Goal: Task Accomplishment & Management: Complete application form

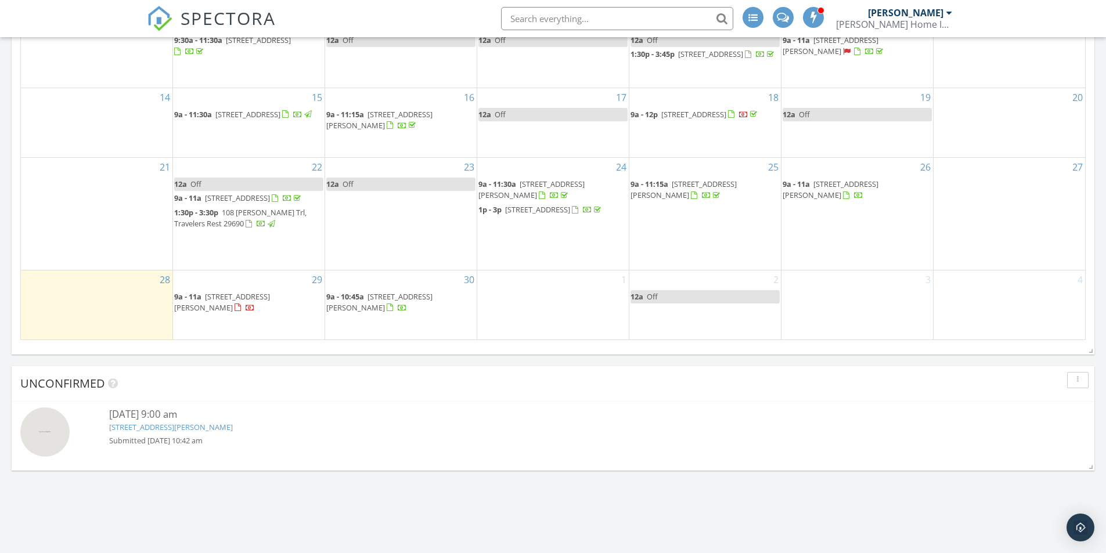
scroll to position [1626, 0]
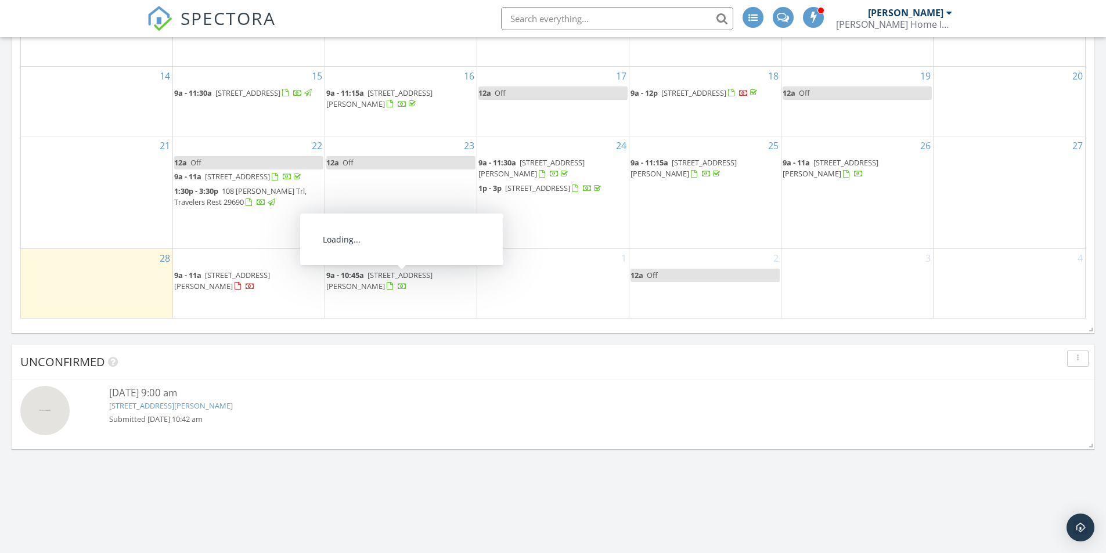
click at [525, 279] on div "1" at bounding box center [553, 283] width 152 height 69
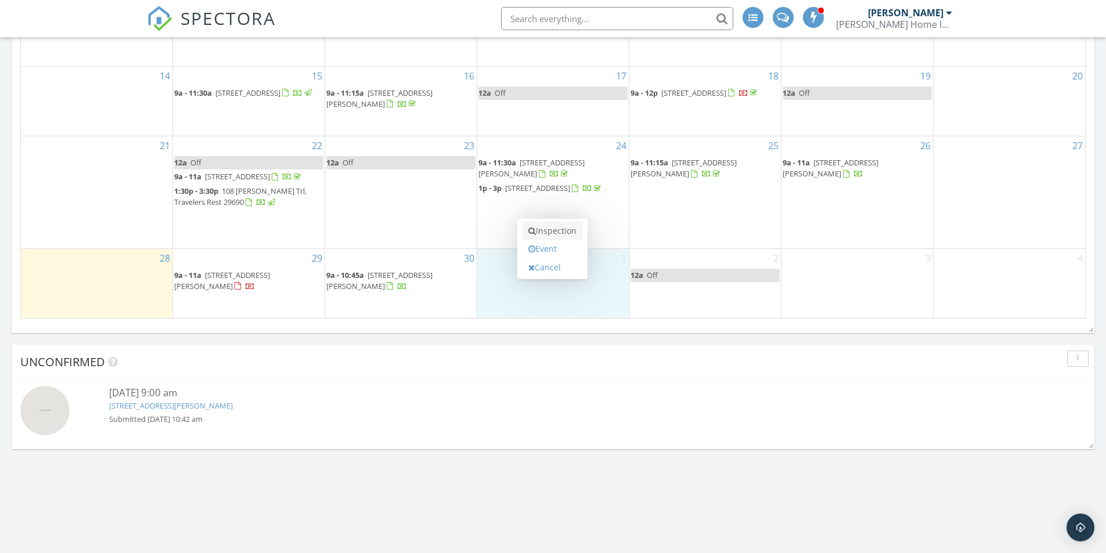
click at [559, 232] on link "Inspection" at bounding box center [553, 231] width 60 height 19
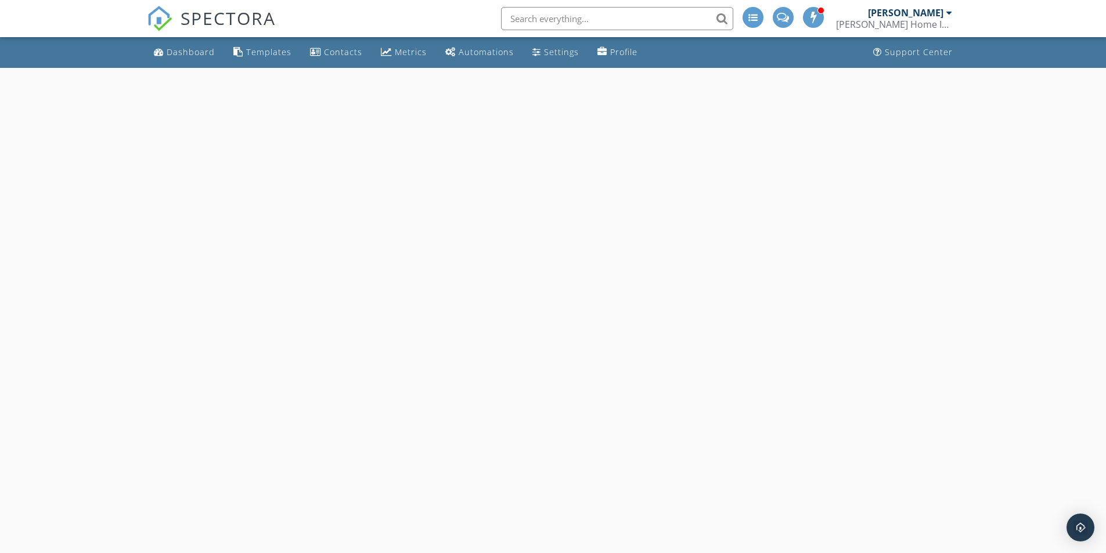
select select "9"
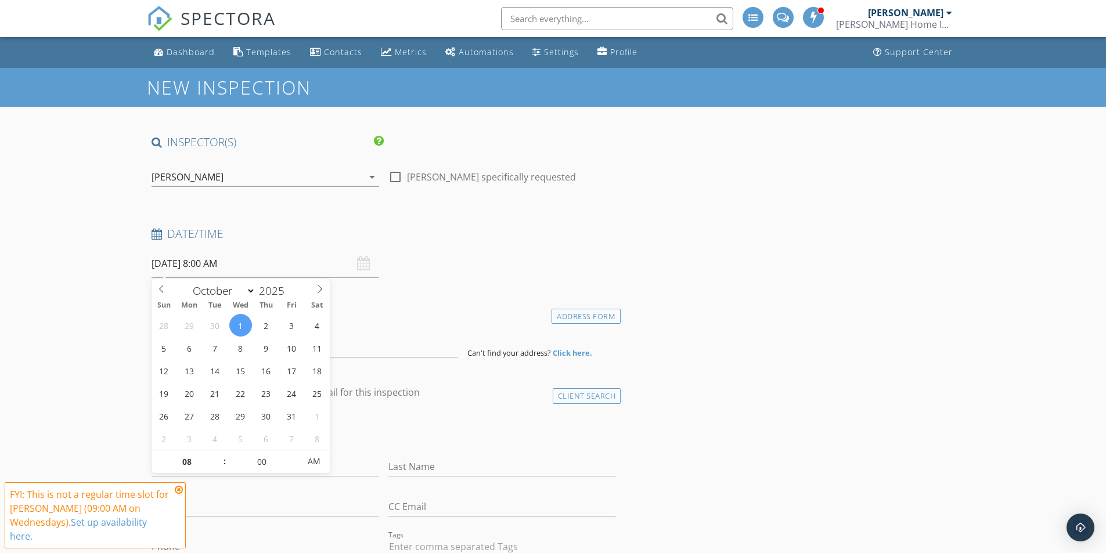
click at [251, 255] on input "10/01/2025 8:00 AM" at bounding box center [266, 264] width 228 height 28
type input "09"
type input "[DATE] 9:00 AM"
click at [221, 455] on span at bounding box center [219, 457] width 8 height 12
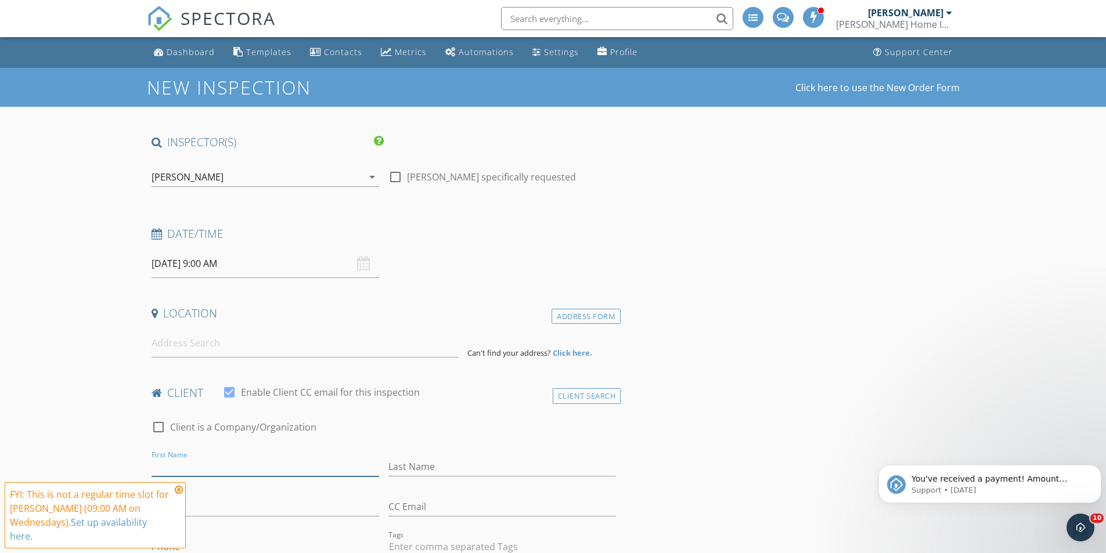
click at [255, 468] on input "First Name" at bounding box center [266, 466] width 228 height 19
click at [192, 46] on link "Dashboard" at bounding box center [184, 52] width 70 height 21
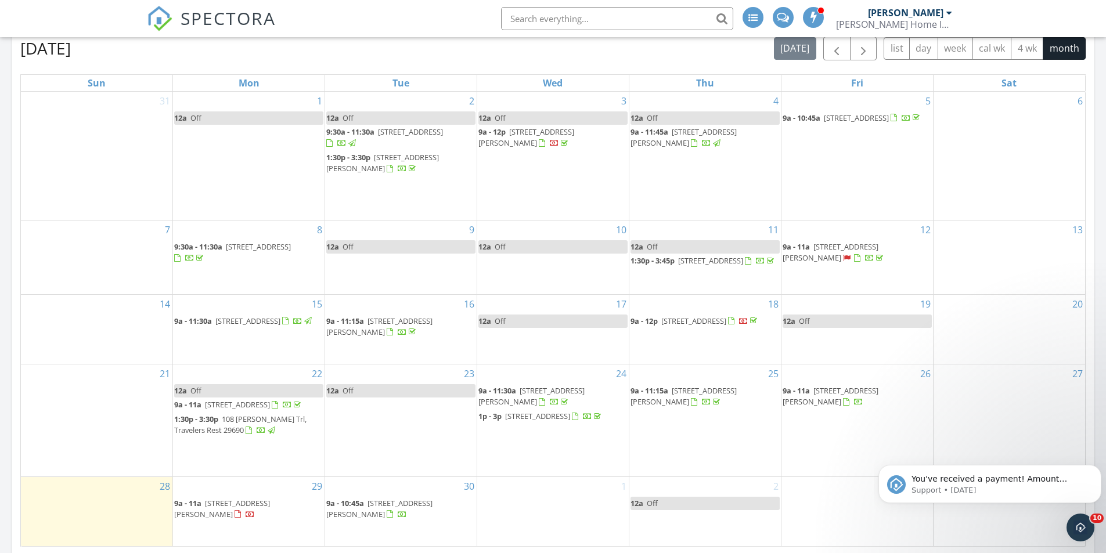
scroll to position [1626, 0]
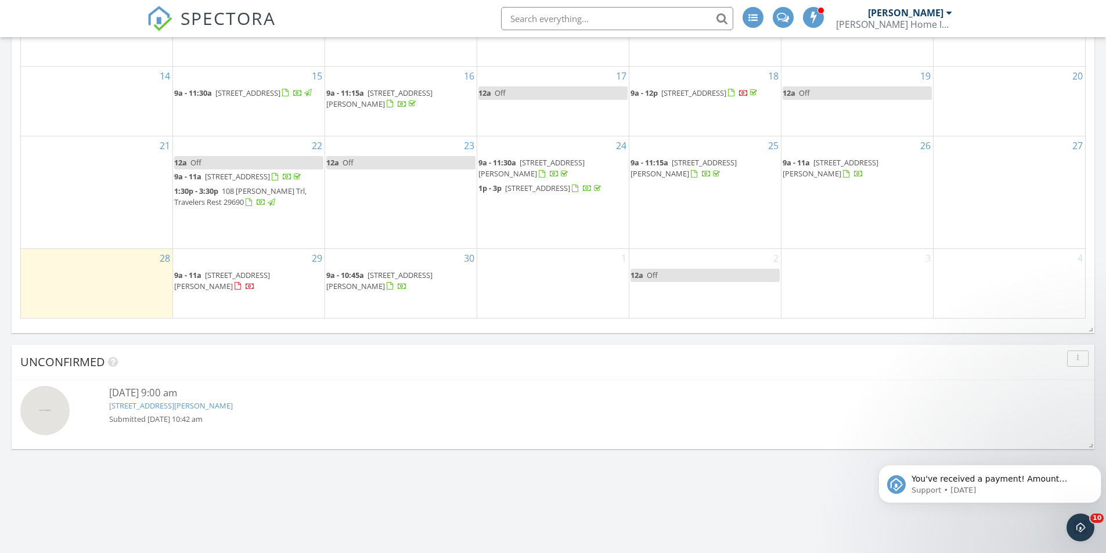
click at [538, 262] on div "1" at bounding box center [553, 283] width 152 height 69
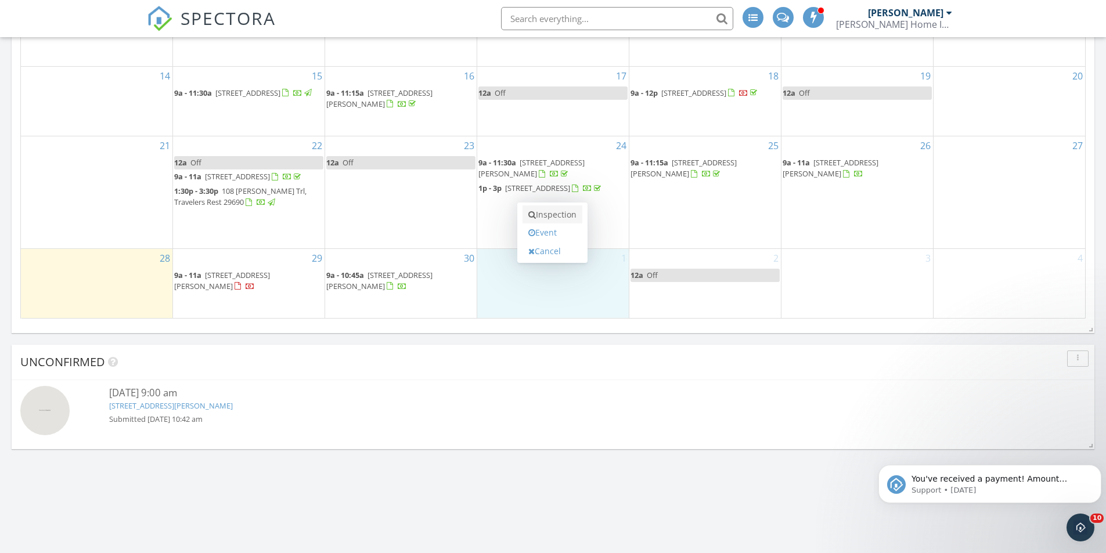
click at [560, 216] on link "Inspection" at bounding box center [553, 215] width 60 height 19
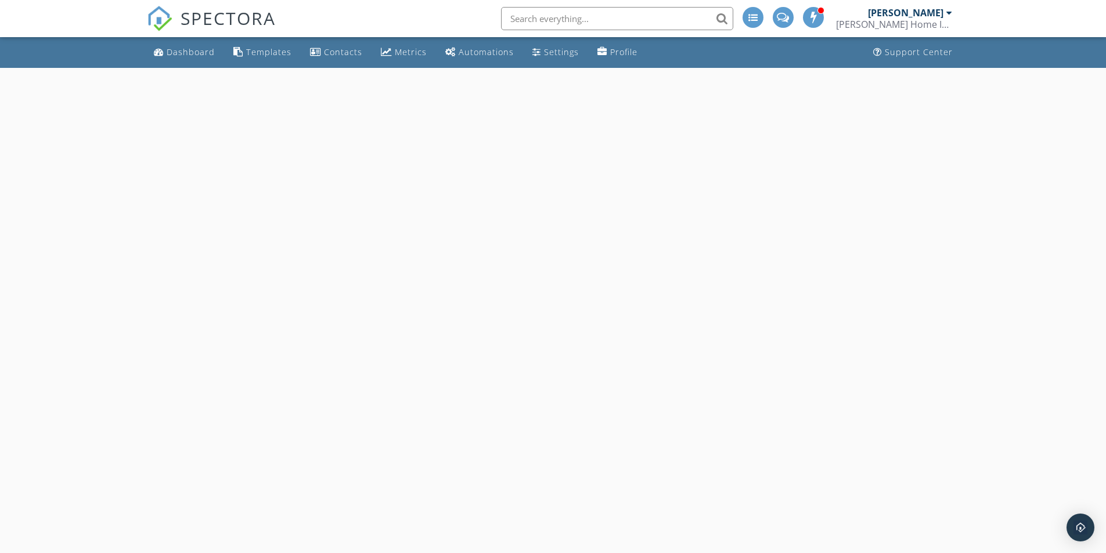
select select "9"
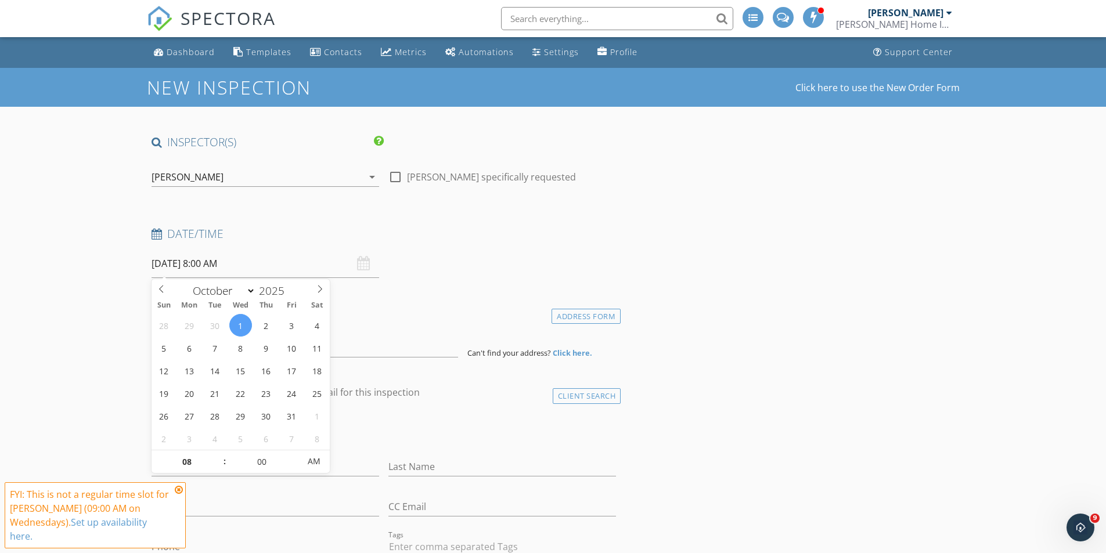
click at [250, 272] on input "10/01/2025 8:00 AM" at bounding box center [266, 264] width 228 height 28
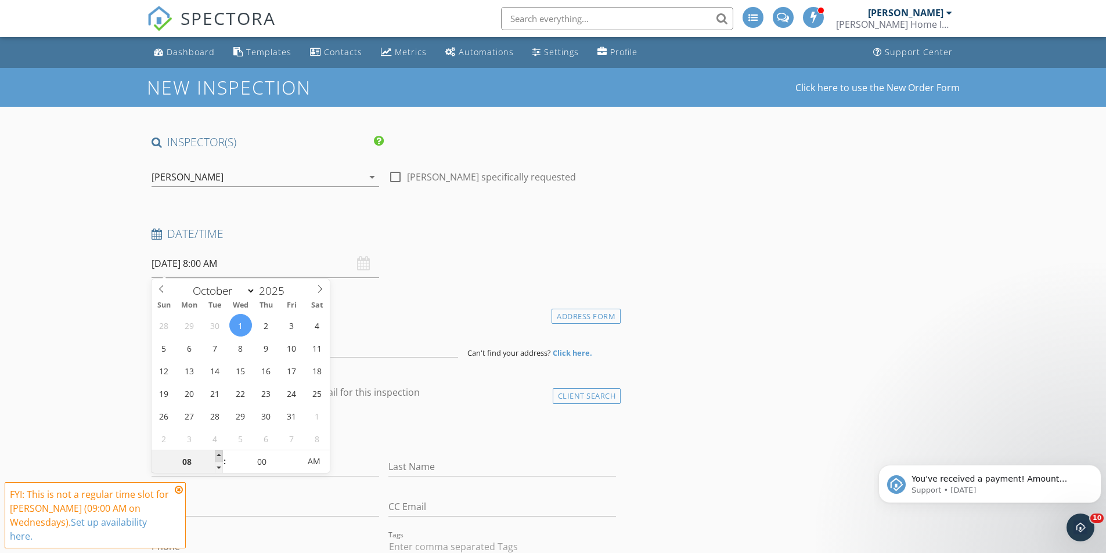
type input "09"
type input "10/01/2025 9:00 AM"
click at [220, 454] on span at bounding box center [219, 457] width 8 height 12
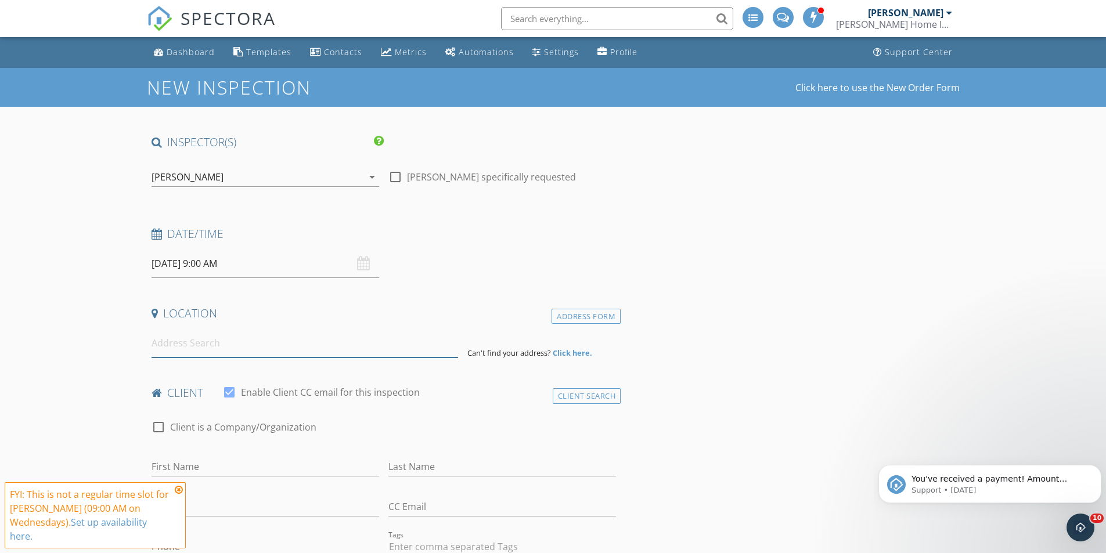
click at [196, 344] on input at bounding box center [305, 343] width 307 height 28
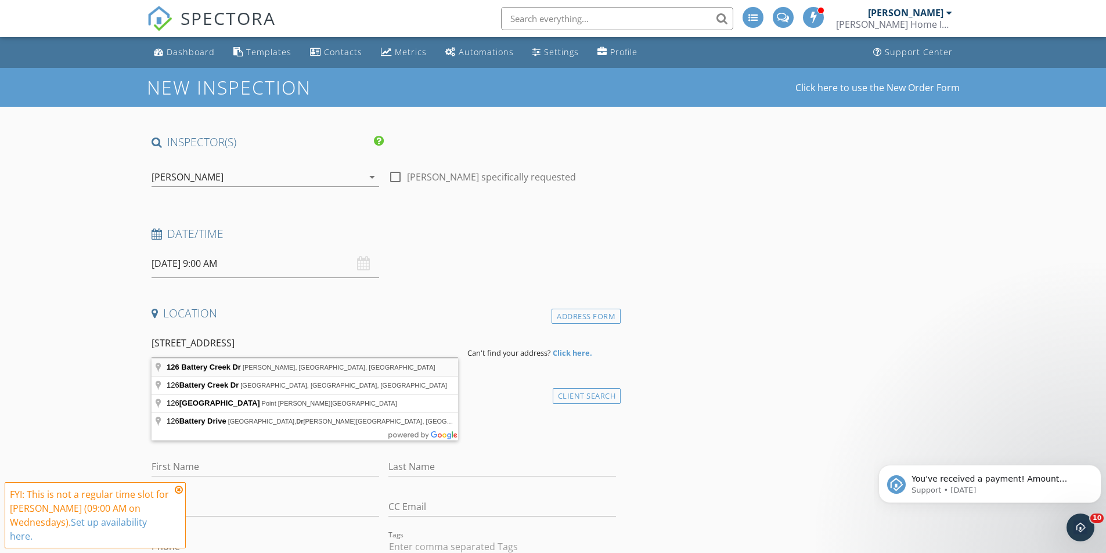
type input "126 Battery Creek Dr, Gaston, SC, USA"
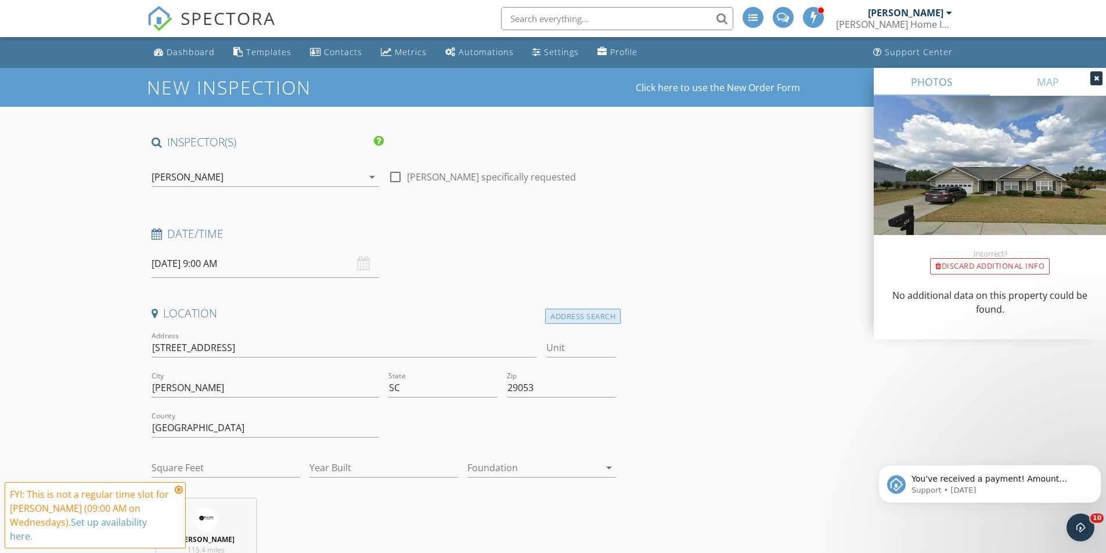
click at [559, 315] on div "Address Search" at bounding box center [582, 317] width 75 height 16
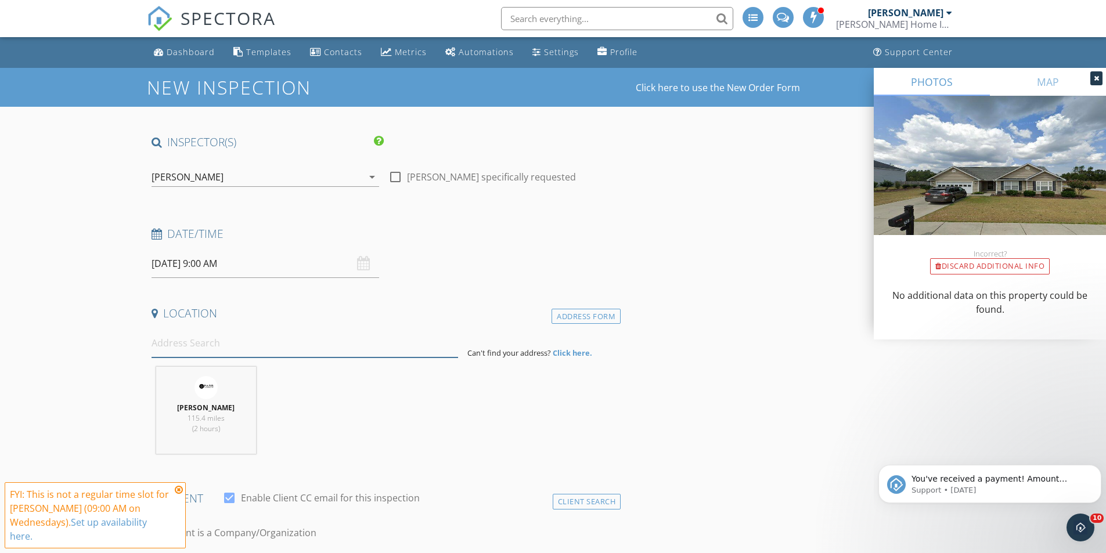
click at [255, 354] on input at bounding box center [305, 343] width 307 height 28
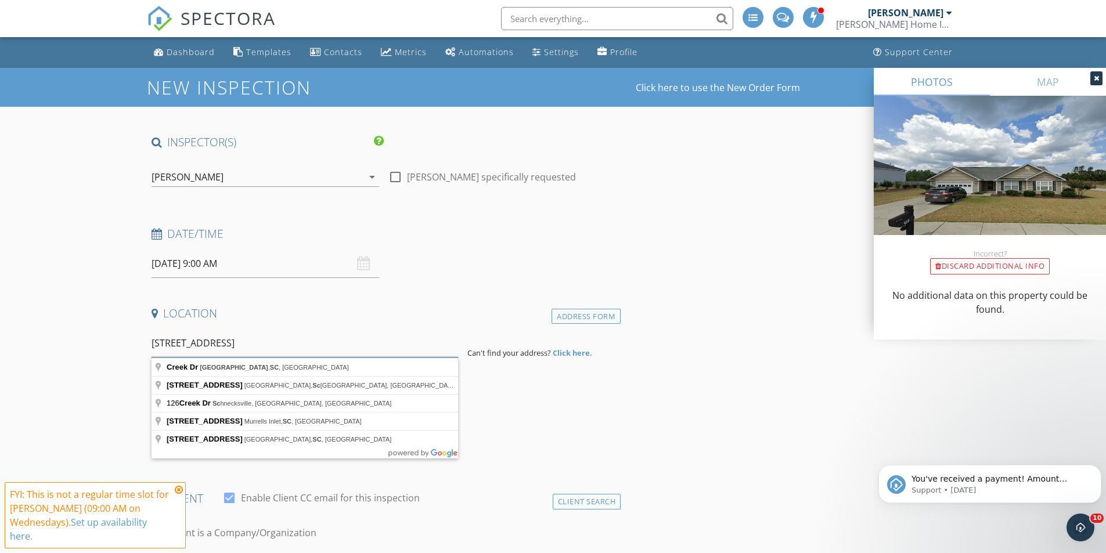
type input "126 Battery creek dr greenville sc"
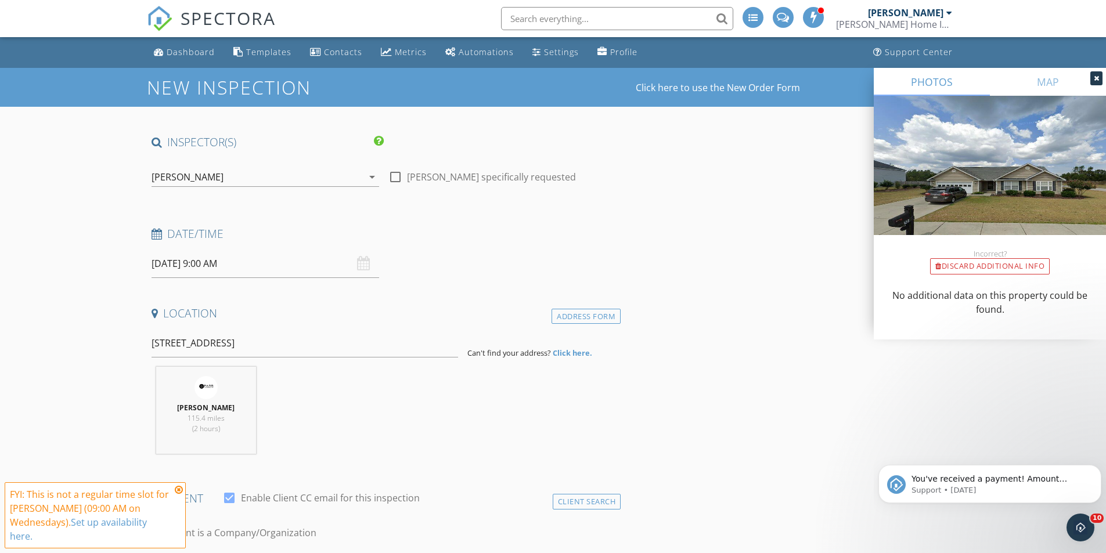
click at [582, 322] on div "Address Form" at bounding box center [586, 317] width 69 height 16
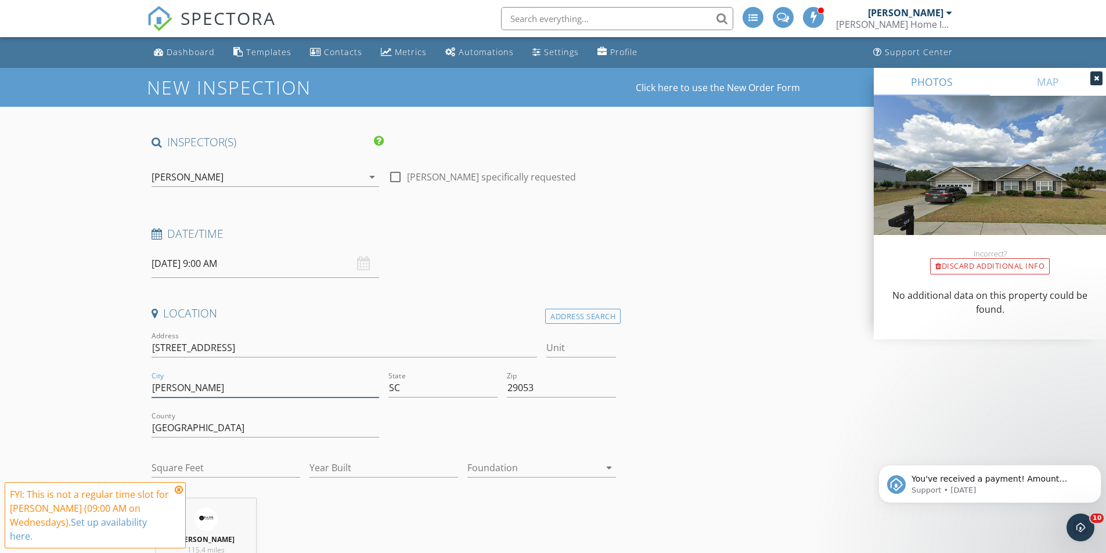
drag, startPoint x: 193, startPoint y: 390, endPoint x: 96, endPoint y: 399, distance: 97.5
type input "[GEOGRAPHIC_DATA]"
drag, startPoint x: 549, startPoint y: 387, endPoint x: 468, endPoint y: 390, distance: 81.4
click at [469, 390] on div "Address 126 Battery creek dr greenville sc Unit City Greenville State SC Zip 29…" at bounding box center [384, 409] width 474 height 160
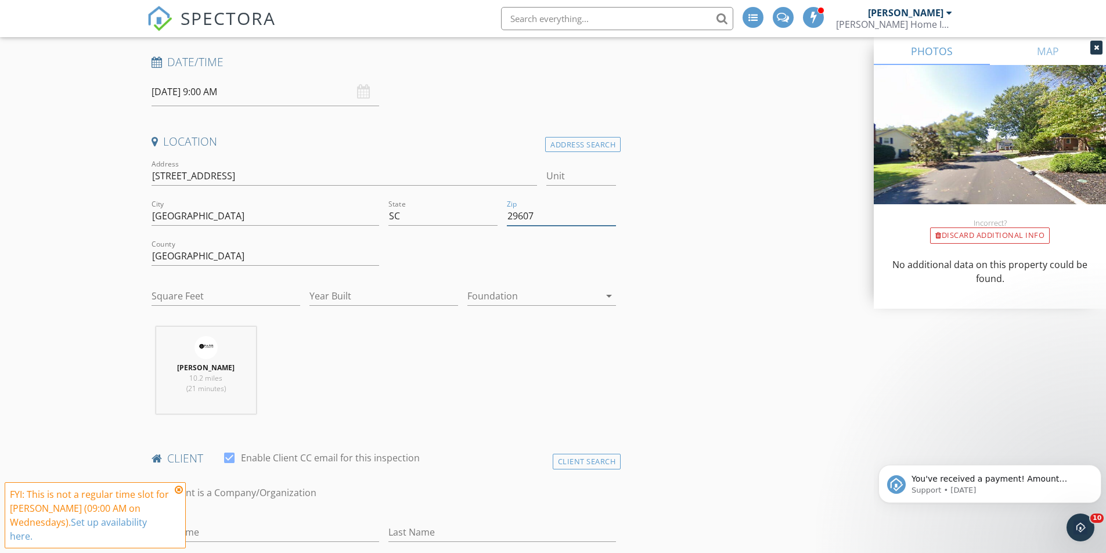
scroll to position [174, 0]
type input "29607"
drag, startPoint x: 205, startPoint y: 254, endPoint x: 3, endPoint y: 256, distance: 202.1
type input "[GEOGRAPHIC_DATA]"
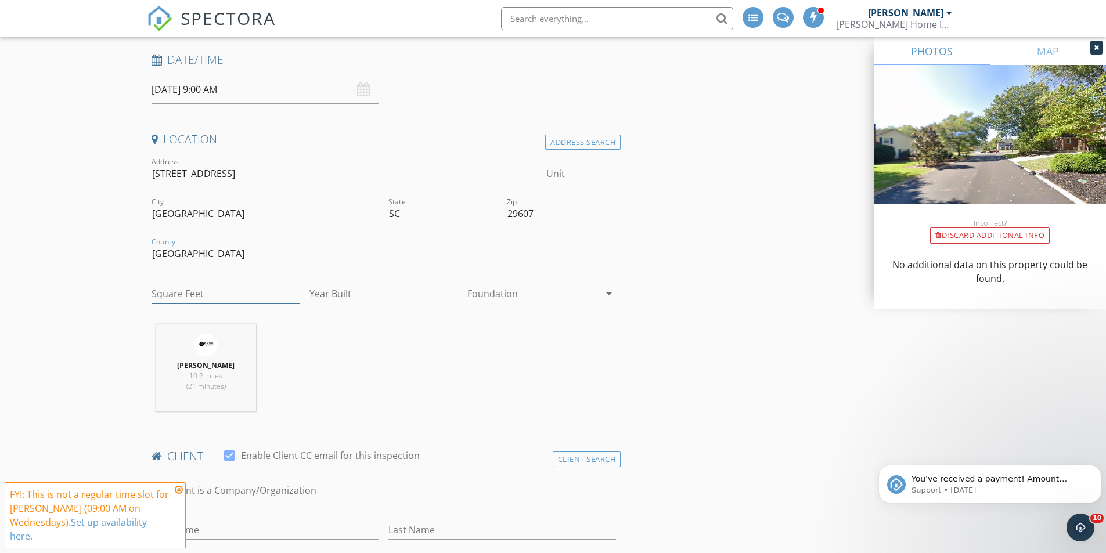
click at [160, 296] on input "Square Feet" at bounding box center [226, 293] width 149 height 19
type input "3500"
click at [337, 287] on input "Year Built" at bounding box center [383, 293] width 149 height 19
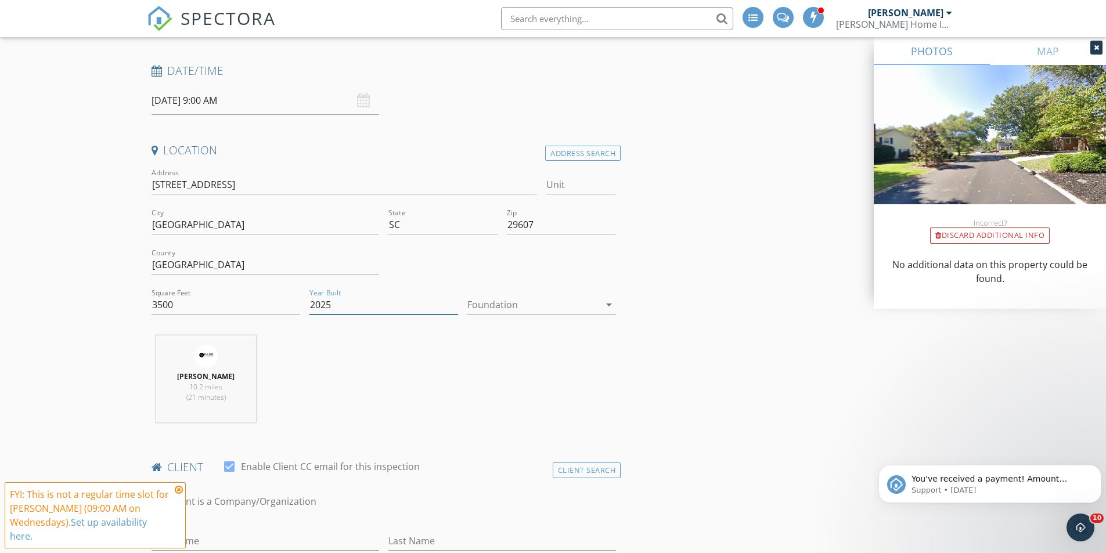
scroll to position [116, 0]
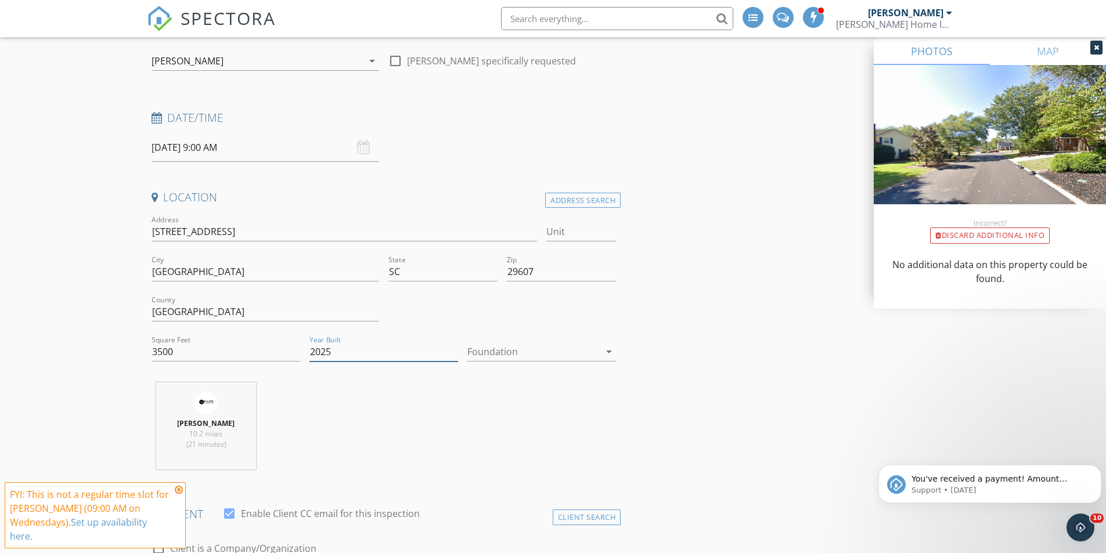
type input "2025"
drag, startPoint x: 304, startPoint y: 232, endPoint x: 253, endPoint y: 236, distance: 51.3
click at [253, 236] on input "126 Battery creek dr greenville sc" at bounding box center [345, 231] width 386 height 19
type input "126 Battery creek dr"
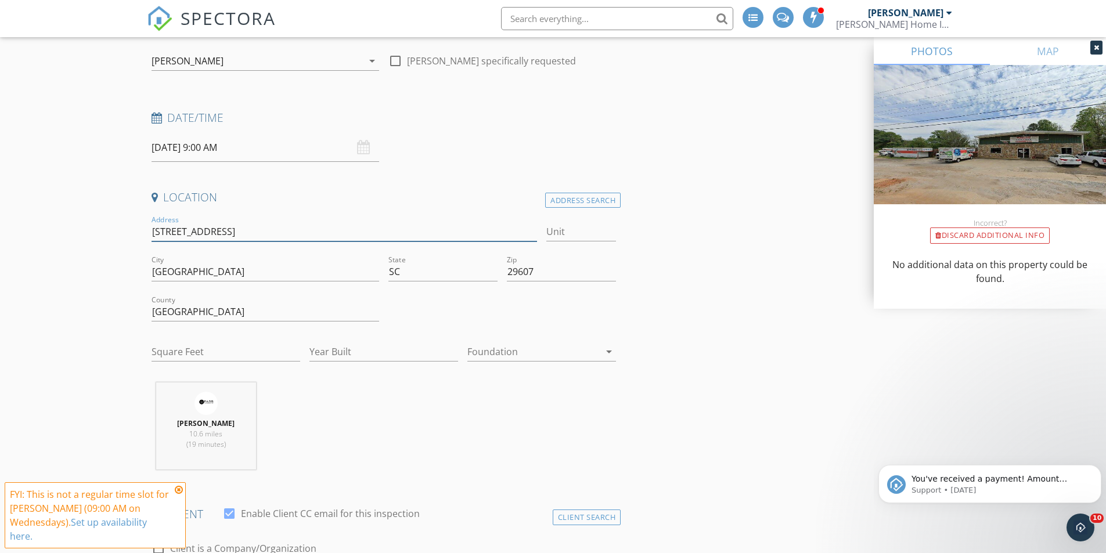
click at [213, 232] on input "126 Battery creek dr" at bounding box center [345, 231] width 386 height 19
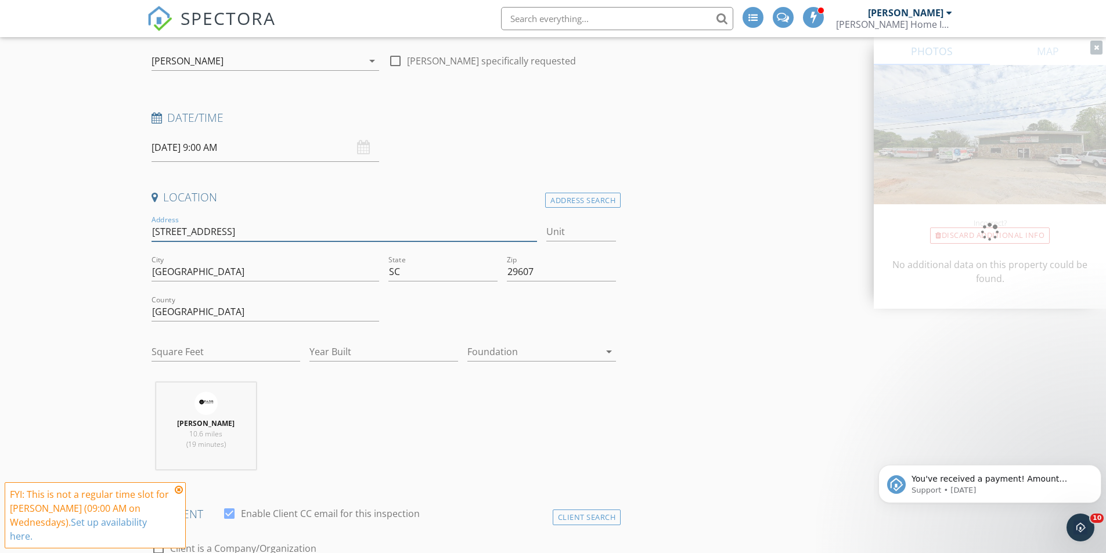
type input "[STREET_ADDRESS]"
click at [430, 404] on div "Gary Parr 10.6 miles (19 minutes)" at bounding box center [384, 431] width 474 height 96
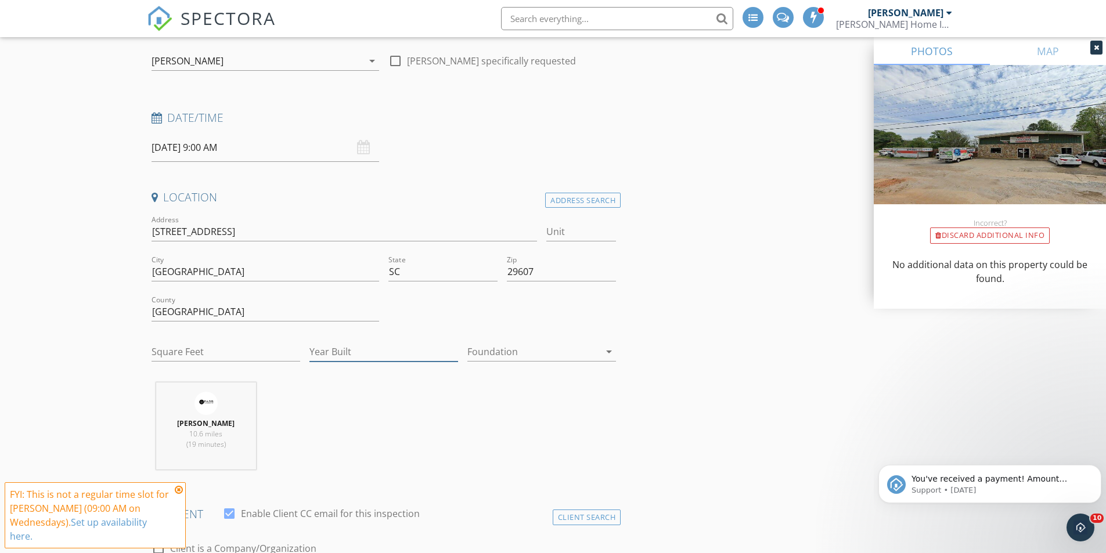
click at [351, 350] on input "Year Built" at bounding box center [383, 352] width 149 height 19
type input "2025"
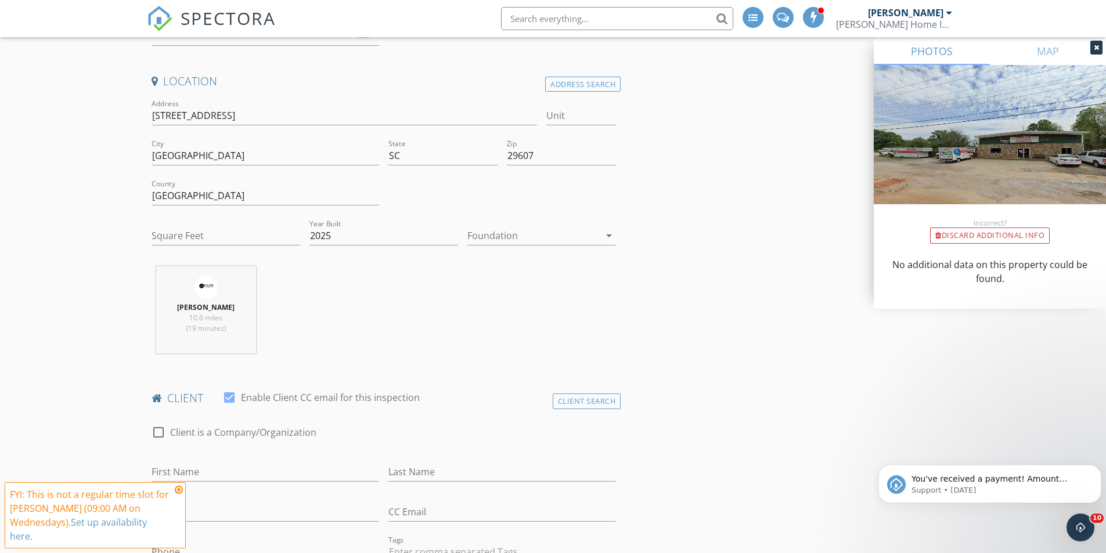
scroll to position [290, 0]
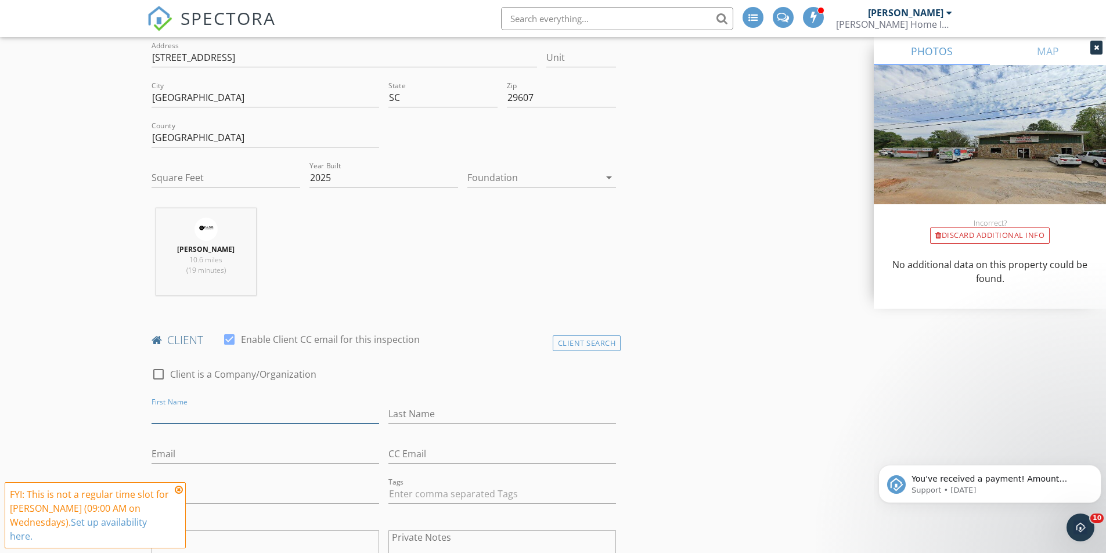
click at [208, 414] on input "First Name" at bounding box center [266, 414] width 228 height 19
type input "[PERSON_NAME]"
click at [440, 419] on input "Prabhakararn" at bounding box center [502, 414] width 228 height 19
click at [443, 419] on input "Prabhakararn" at bounding box center [502, 414] width 228 height 19
type input "[PERSON_NAME]"
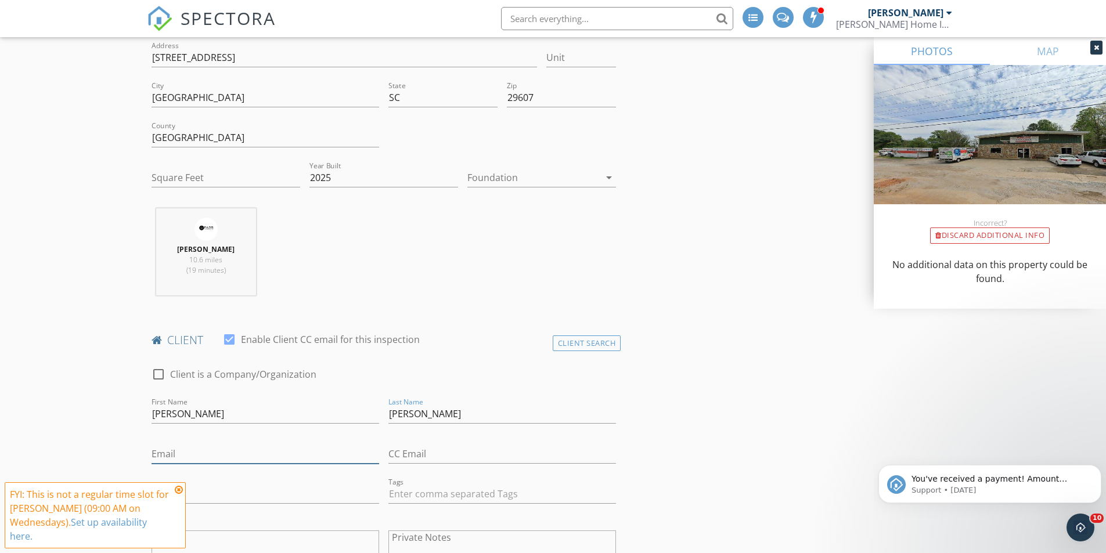
click at [276, 460] on input "Email" at bounding box center [266, 454] width 228 height 19
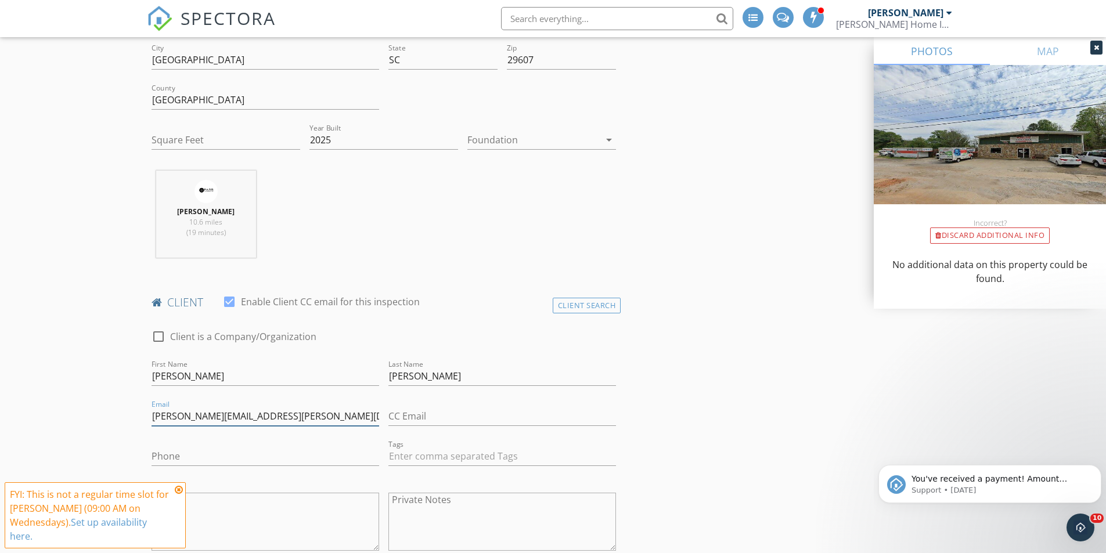
scroll to position [348, 0]
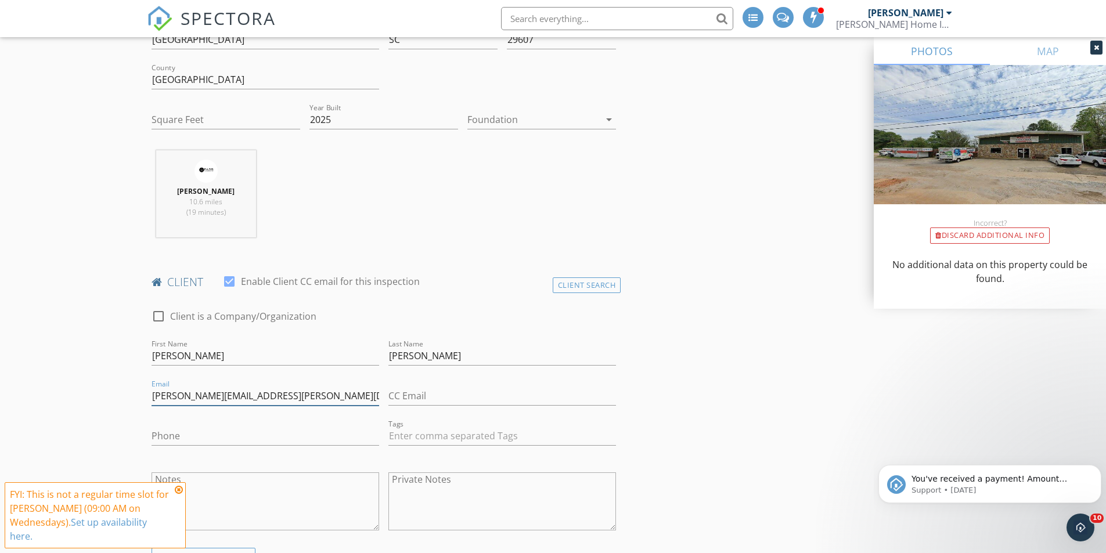
type input "[PERSON_NAME][EMAIL_ADDRESS][PERSON_NAME][DOMAIN_NAME]"
click at [252, 438] on input "Phone" at bounding box center [266, 436] width 228 height 19
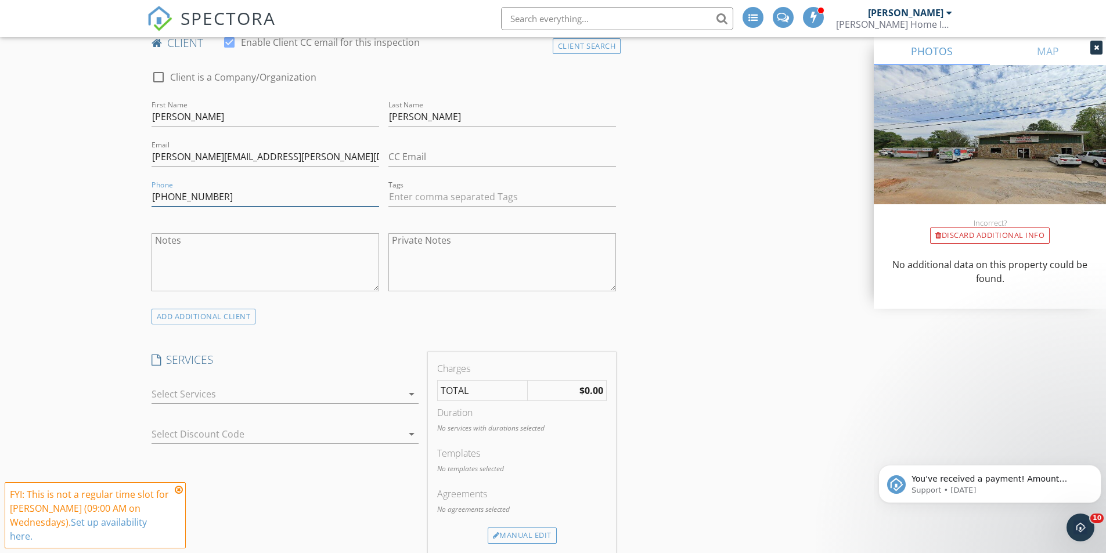
scroll to position [639, 0]
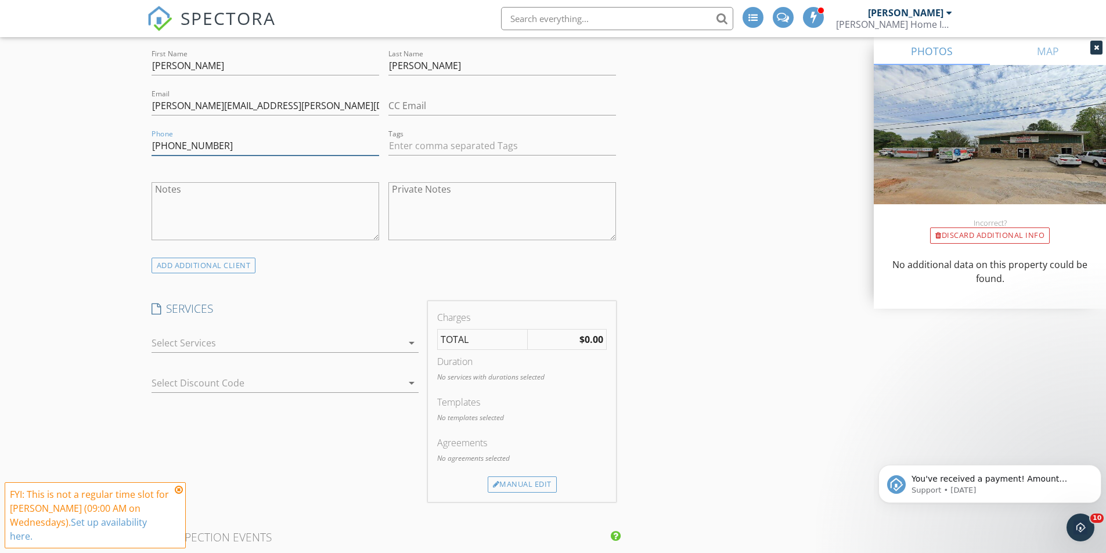
type input "[PHONE_NUMBER]"
click at [282, 346] on div at bounding box center [277, 343] width 251 height 19
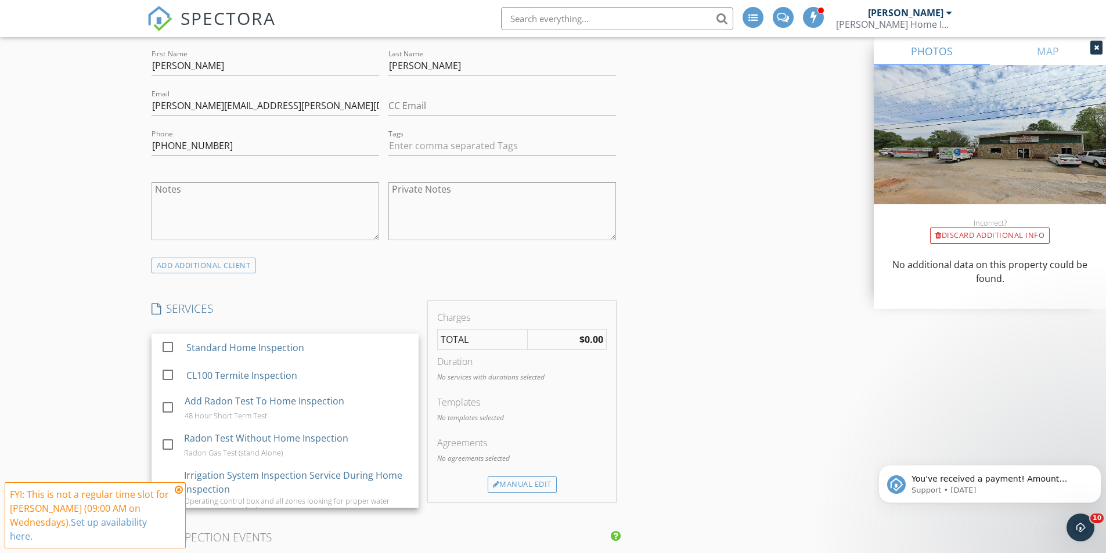
click at [282, 346] on div "Standard Home Inspection" at bounding box center [245, 348] width 118 height 14
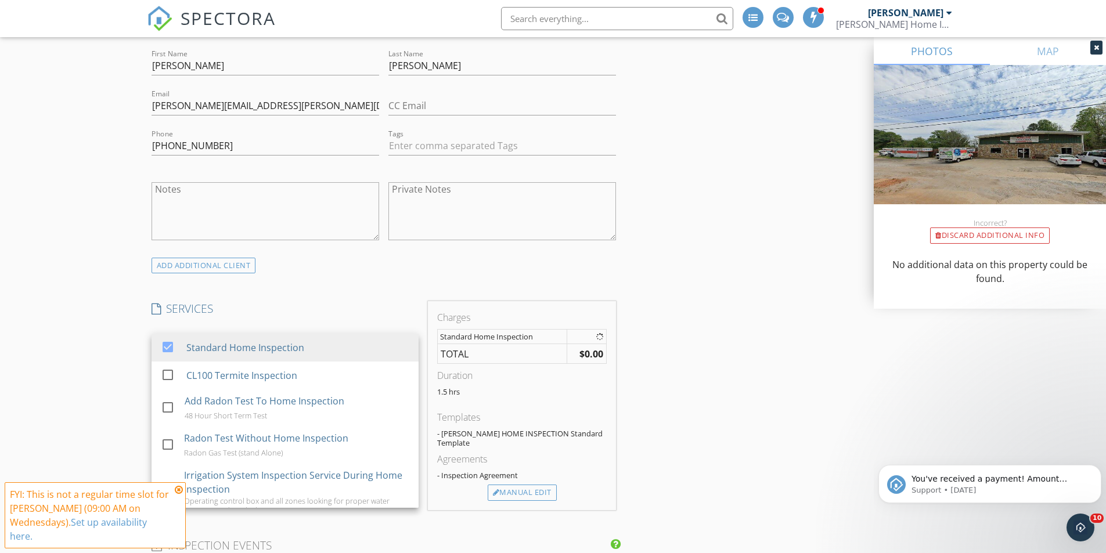
click at [282, 346] on div "Standard Home Inspection" at bounding box center [245, 348] width 118 height 14
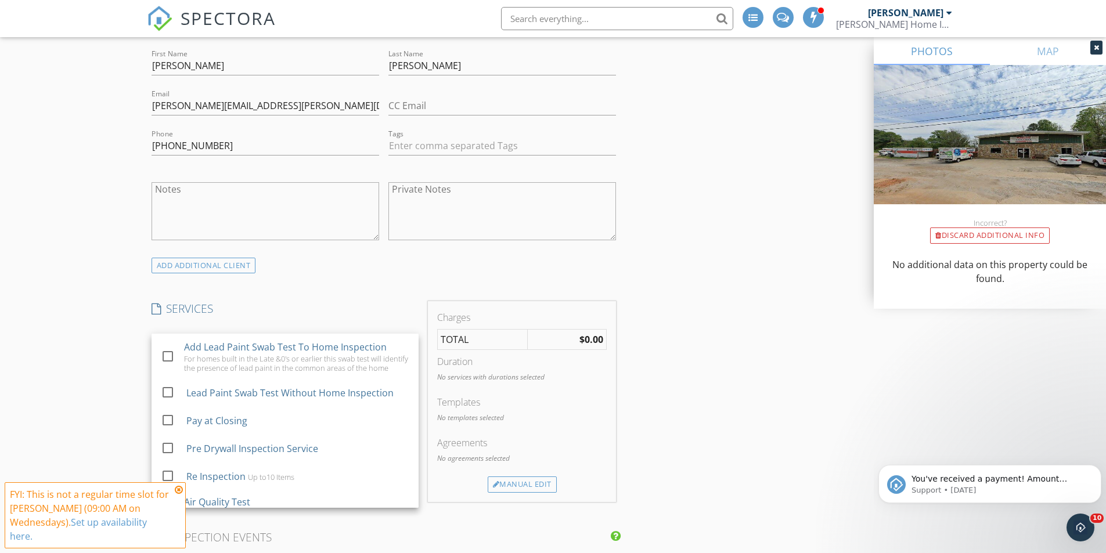
scroll to position [221, 0]
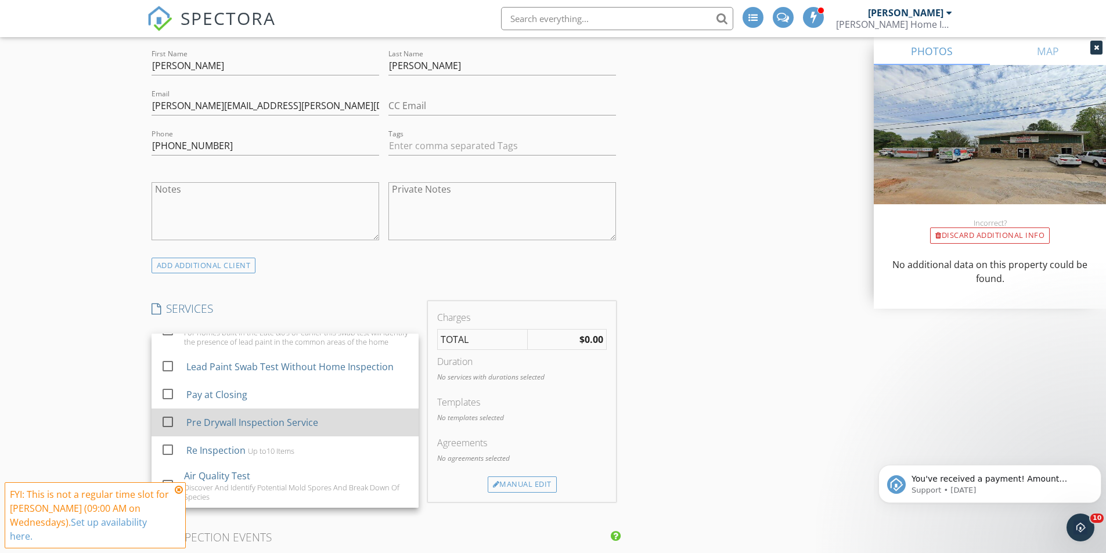
click at [257, 419] on div "Pre Drywall Inspection Service" at bounding box center [252, 423] width 132 height 14
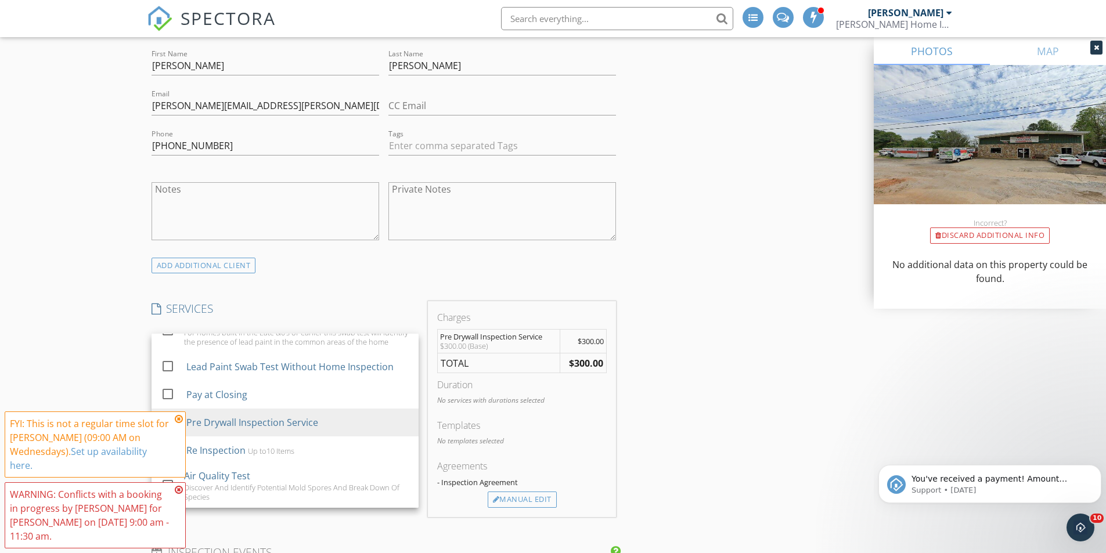
click at [75, 335] on div "New Inspection Click here to use the New Order Form INSPECTOR(S) check_box Gary…" at bounding box center [553, 519] width 1106 height 2181
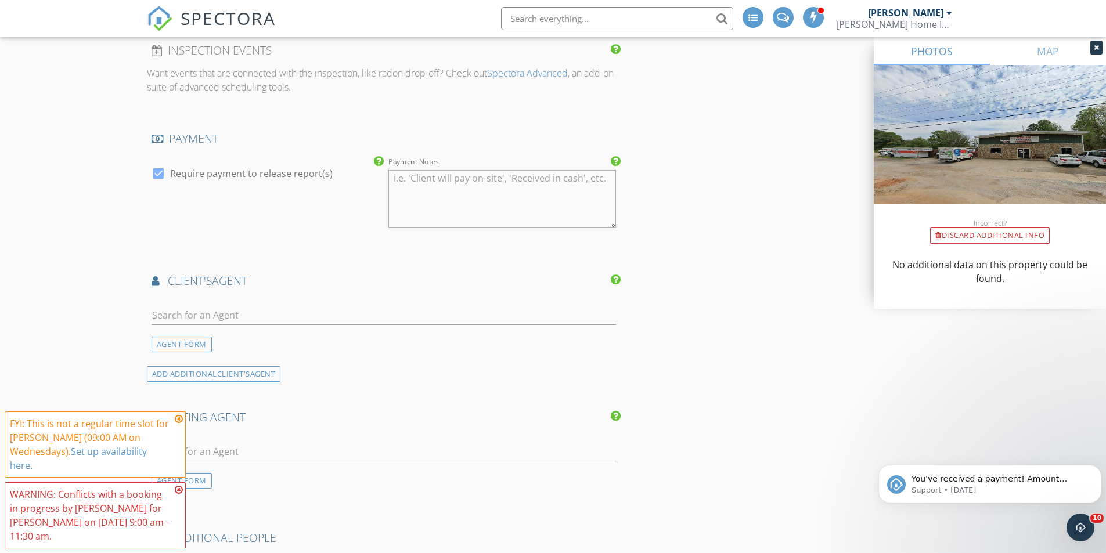
scroll to position [1161, 0]
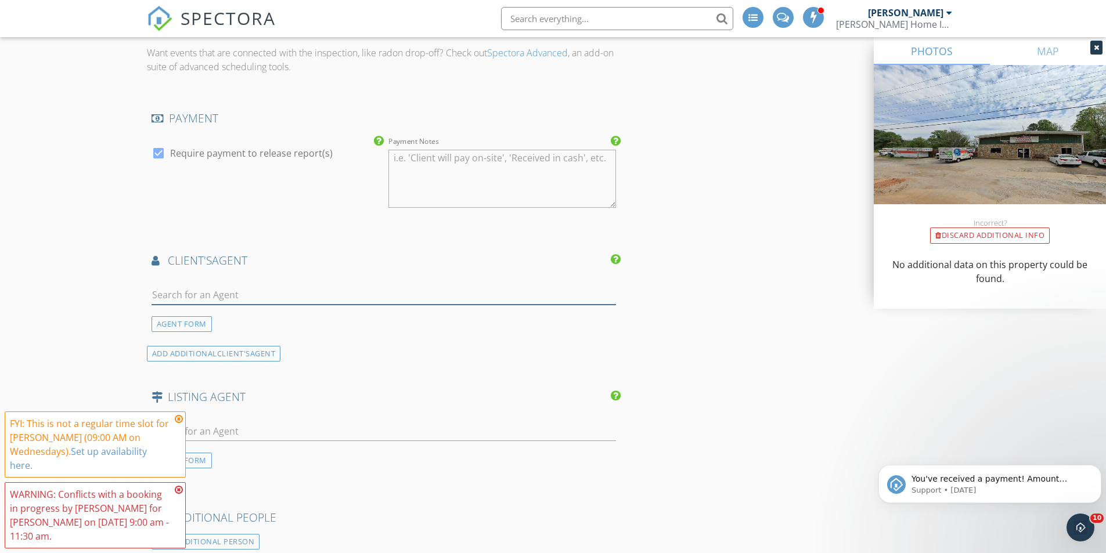
click at [305, 298] on input "text" at bounding box center [384, 295] width 465 height 19
click at [328, 323] on div "AGENT FORM" at bounding box center [384, 304] width 474 height 56
drag, startPoint x: 222, startPoint y: 297, endPoint x: 228, endPoint y: 294, distance: 6.8
click at [223, 297] on input "text" at bounding box center [384, 295] width 465 height 19
type input "Suresh"
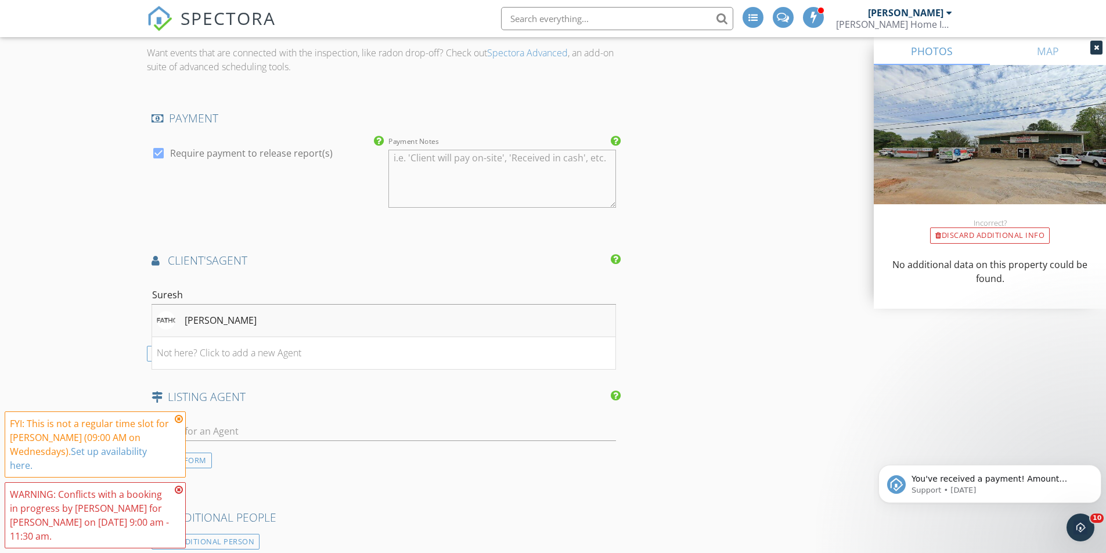
click at [235, 323] on div "[PERSON_NAME]" at bounding box center [221, 321] width 72 height 14
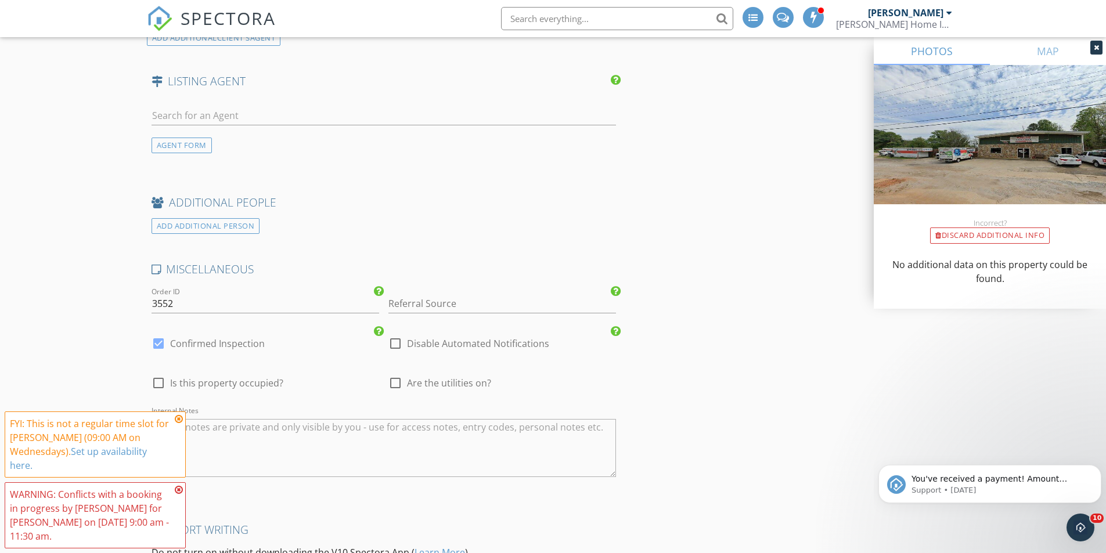
scroll to position [1858, 0]
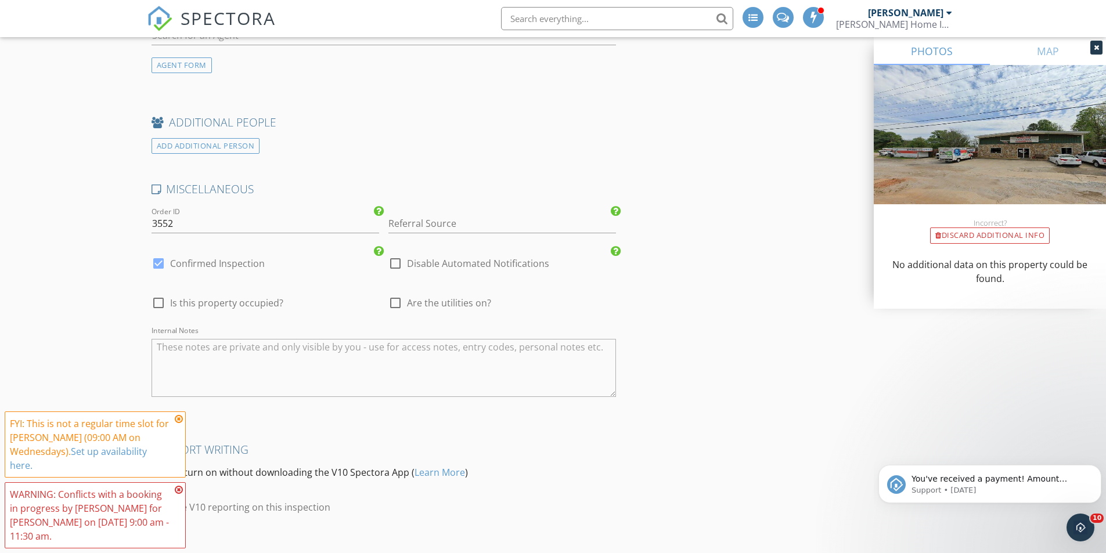
click at [180, 420] on icon at bounding box center [179, 419] width 8 height 9
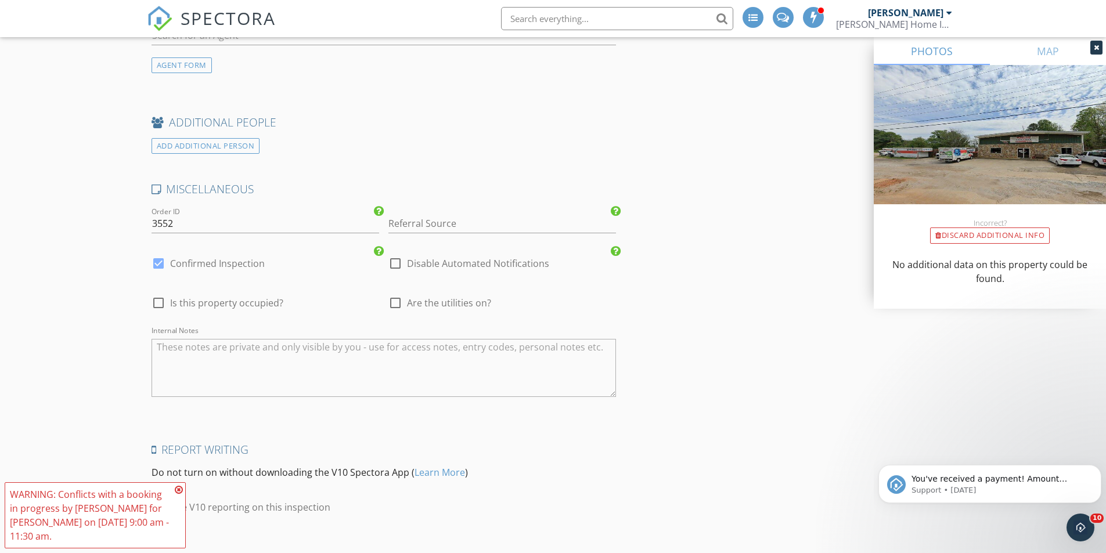
click at [178, 492] on icon at bounding box center [179, 489] width 8 height 9
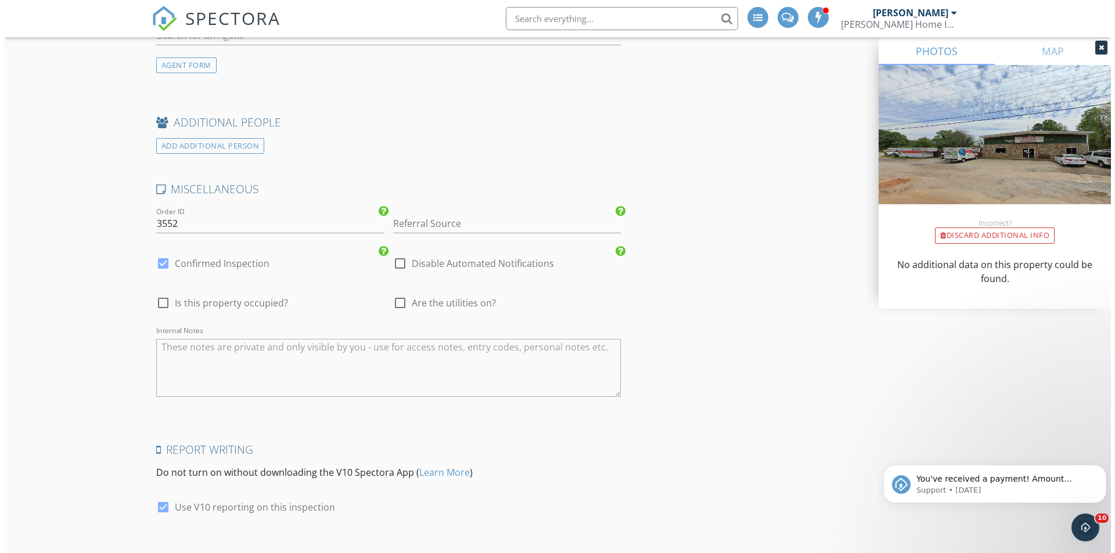
scroll to position [1996, 0]
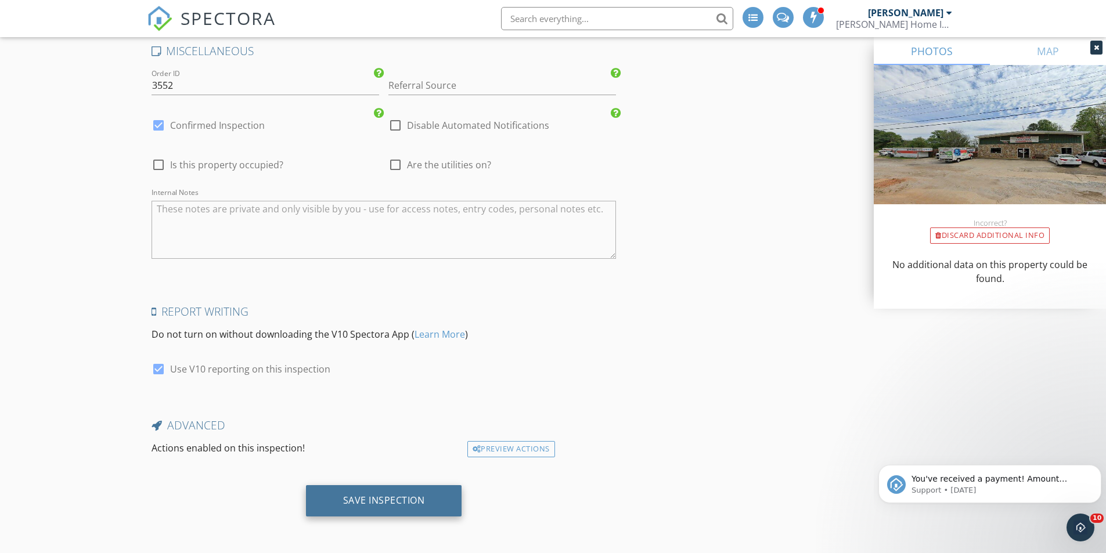
click at [387, 495] on div "Save Inspection" at bounding box center [384, 501] width 82 height 12
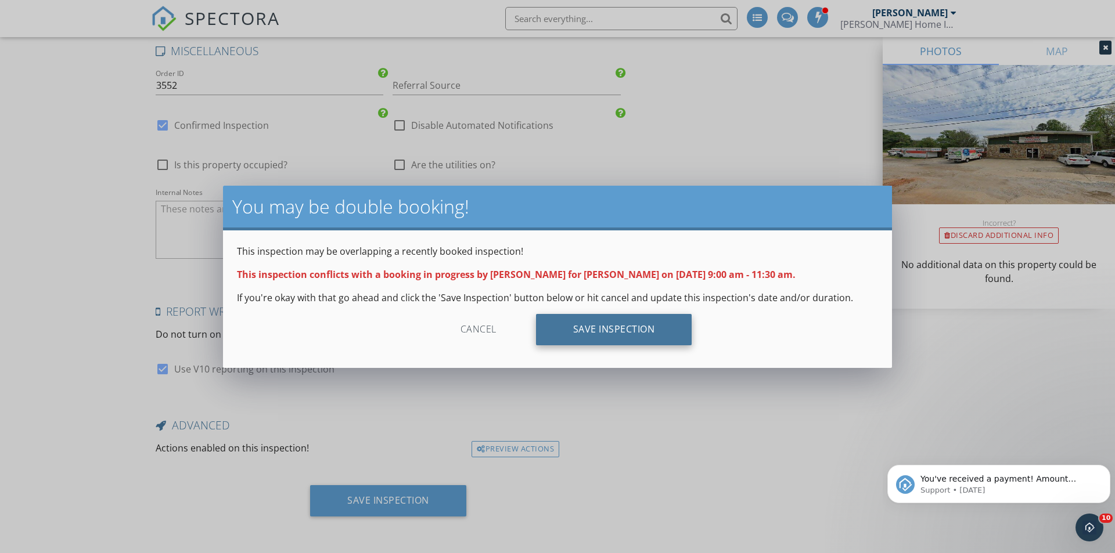
click at [581, 337] on div "Save Inspection" at bounding box center [614, 329] width 156 height 31
